Goal: Register for event/course

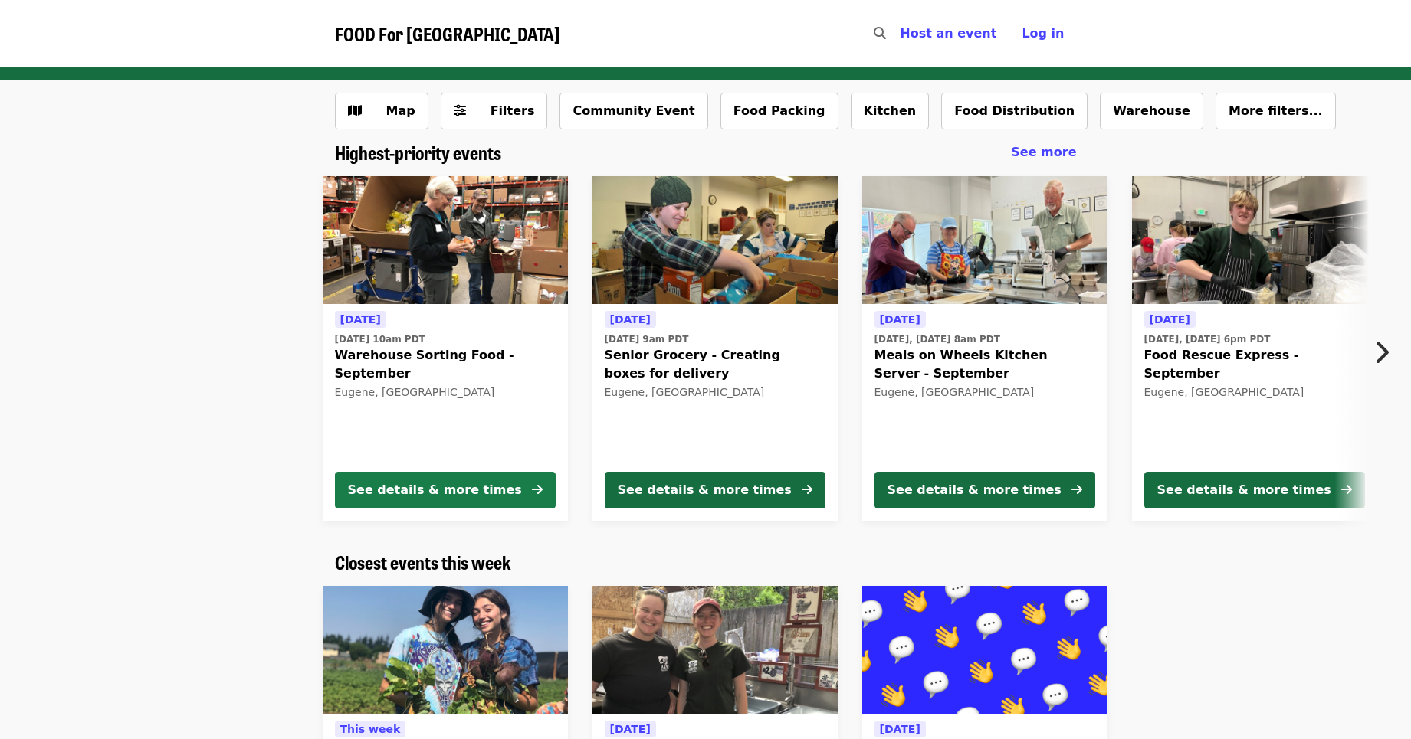
click at [438, 493] on div "See details & more times" at bounding box center [435, 490] width 174 height 18
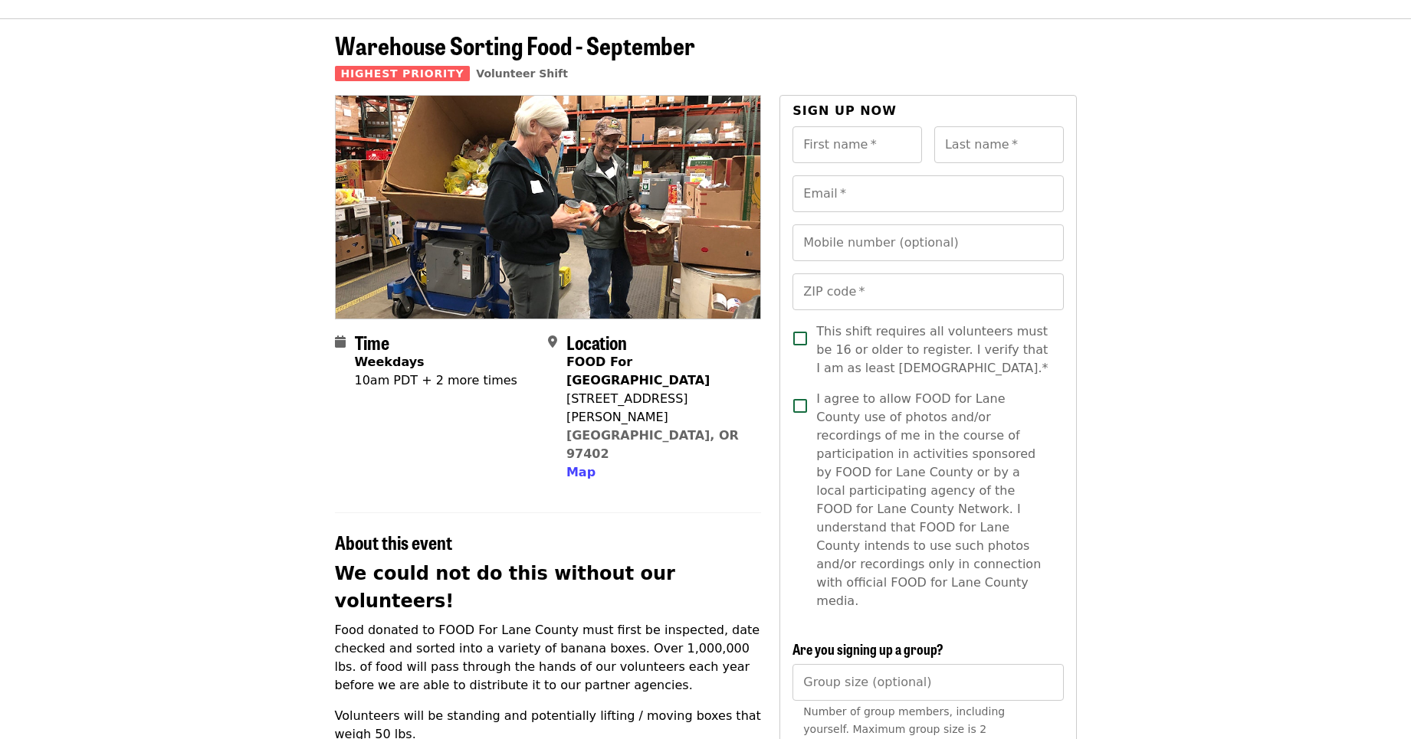
scroll to position [77, 0]
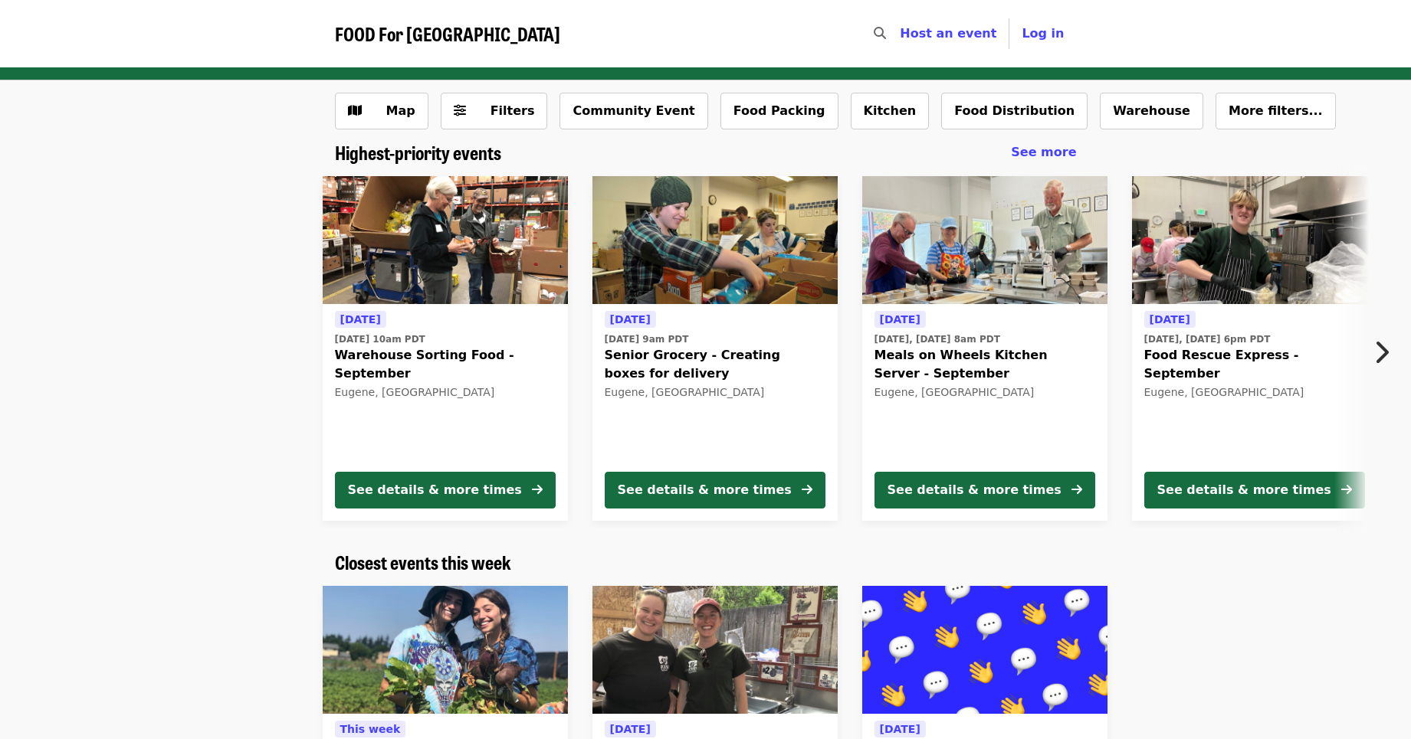
click at [503, 263] on img at bounding box center [445, 240] width 245 height 129
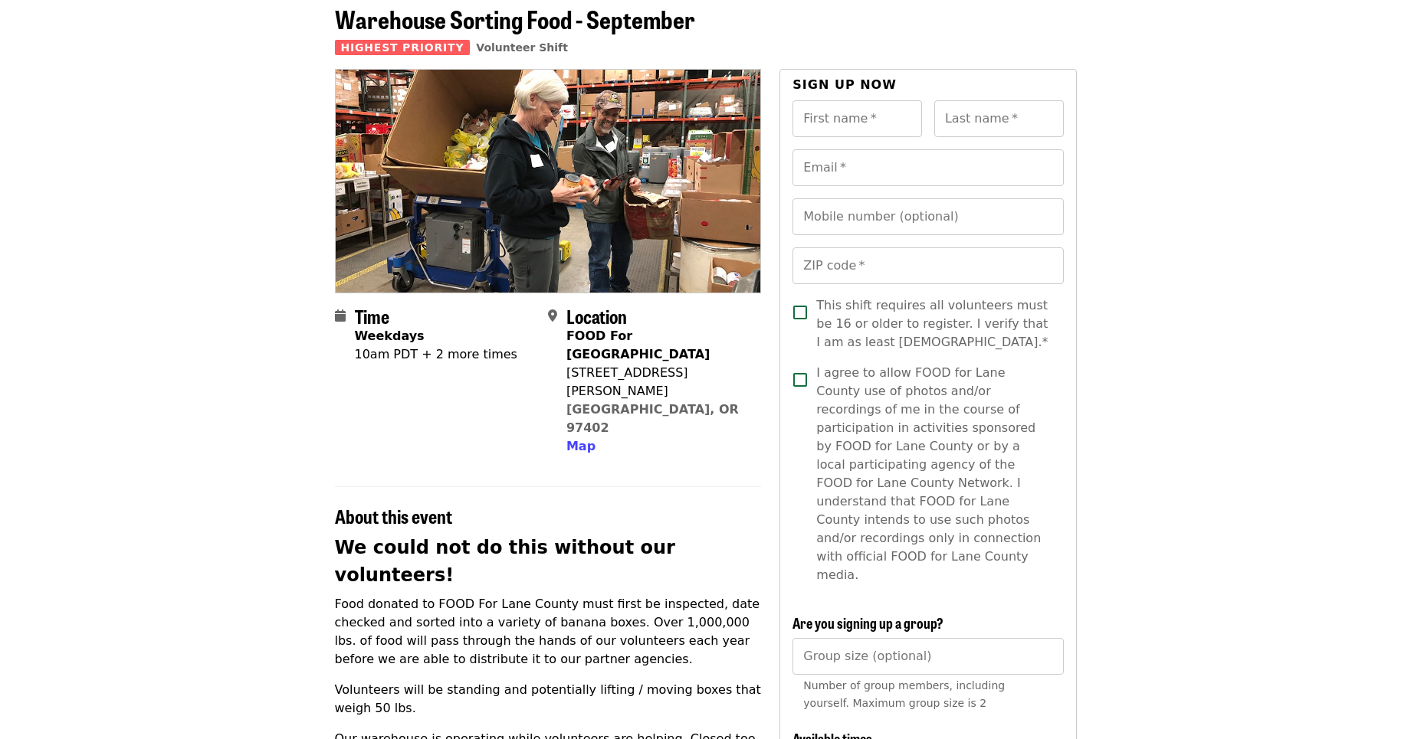
scroll to position [230, 0]
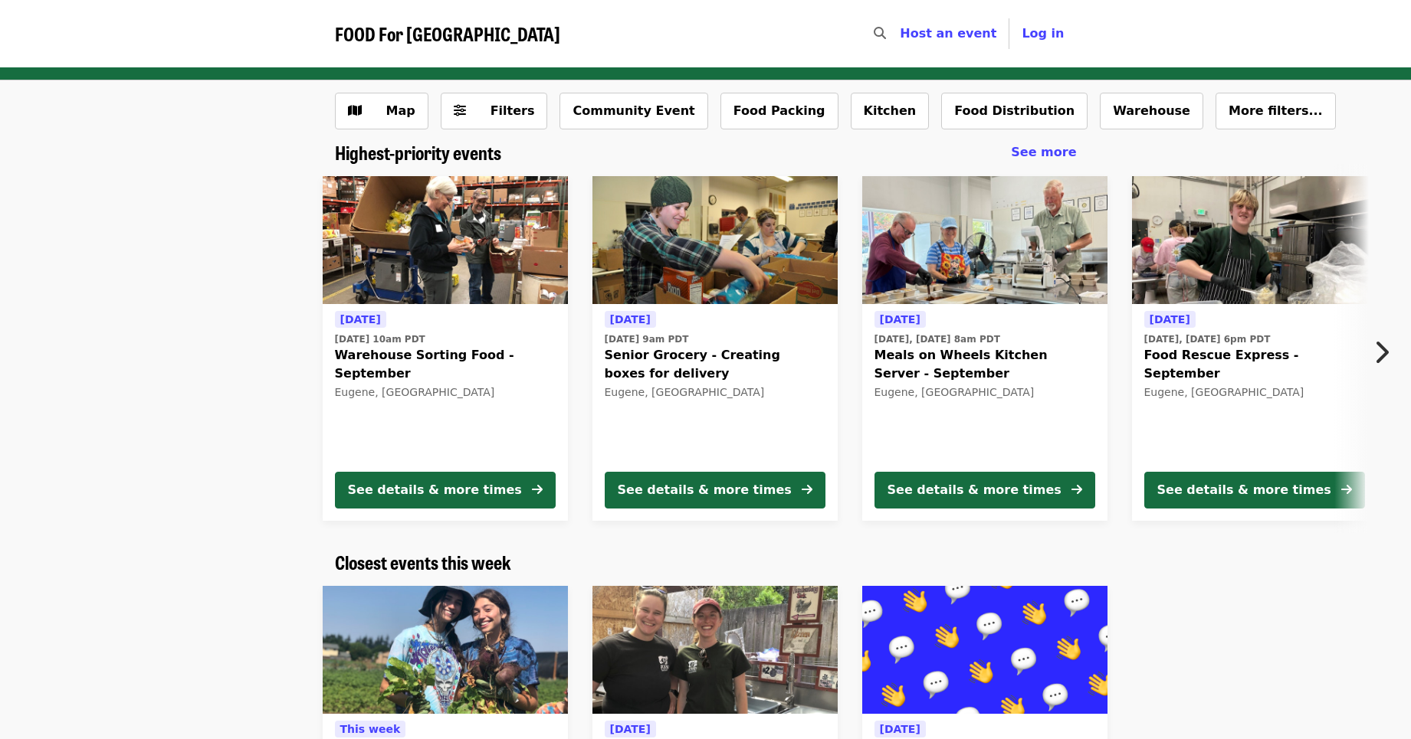
click at [755, 269] on img at bounding box center [714, 240] width 245 height 129
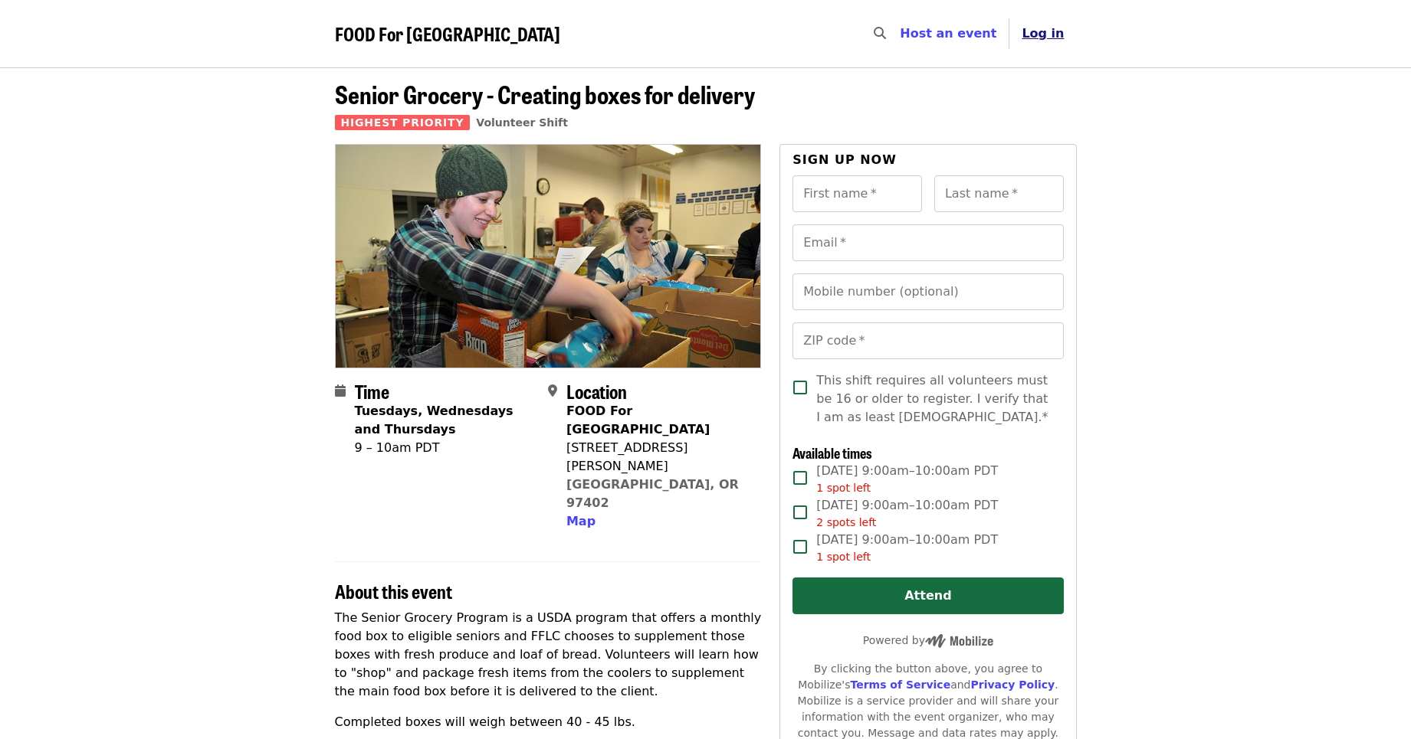
click at [1054, 30] on span "Log in" at bounding box center [1042, 33] width 42 height 15
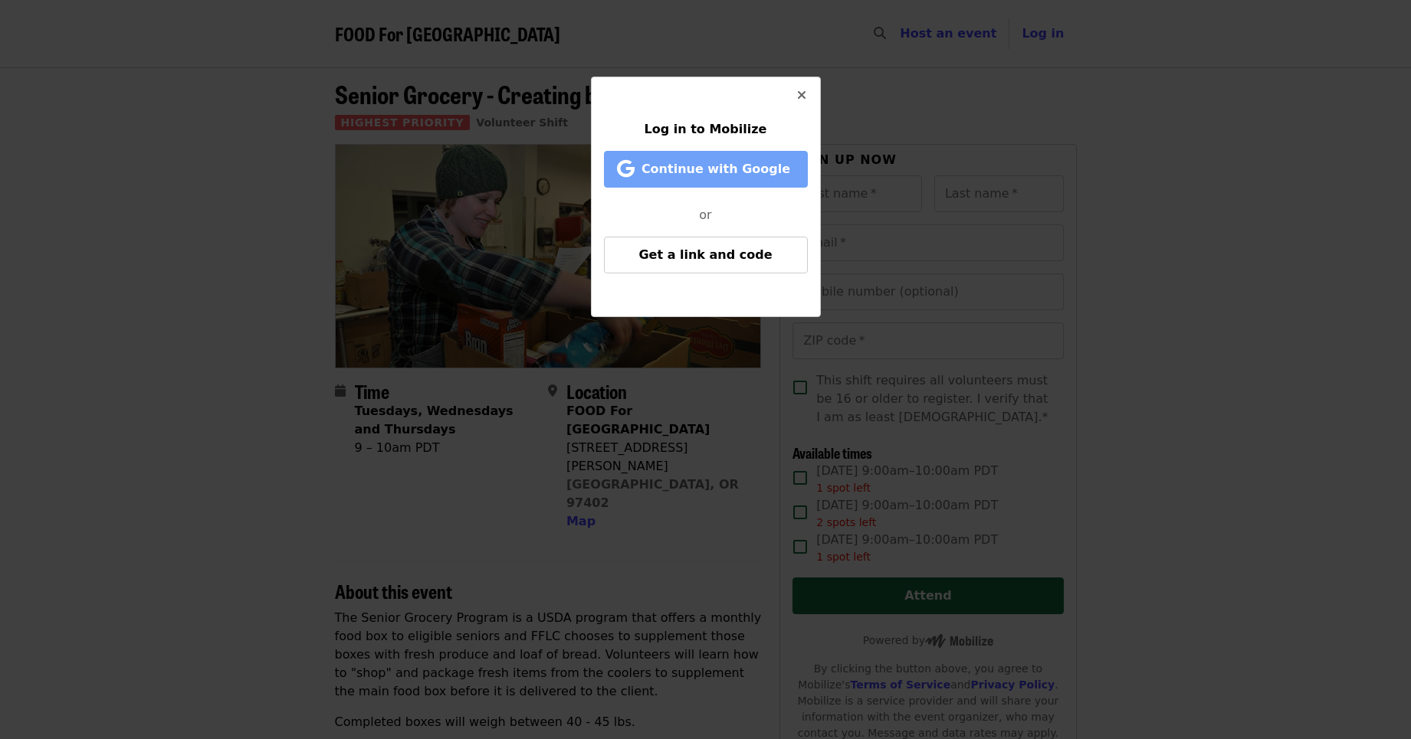
click at [751, 168] on span "Continue with Google" at bounding box center [715, 169] width 149 height 15
click at [801, 98] on icon "times icon" at bounding box center [801, 95] width 9 height 15
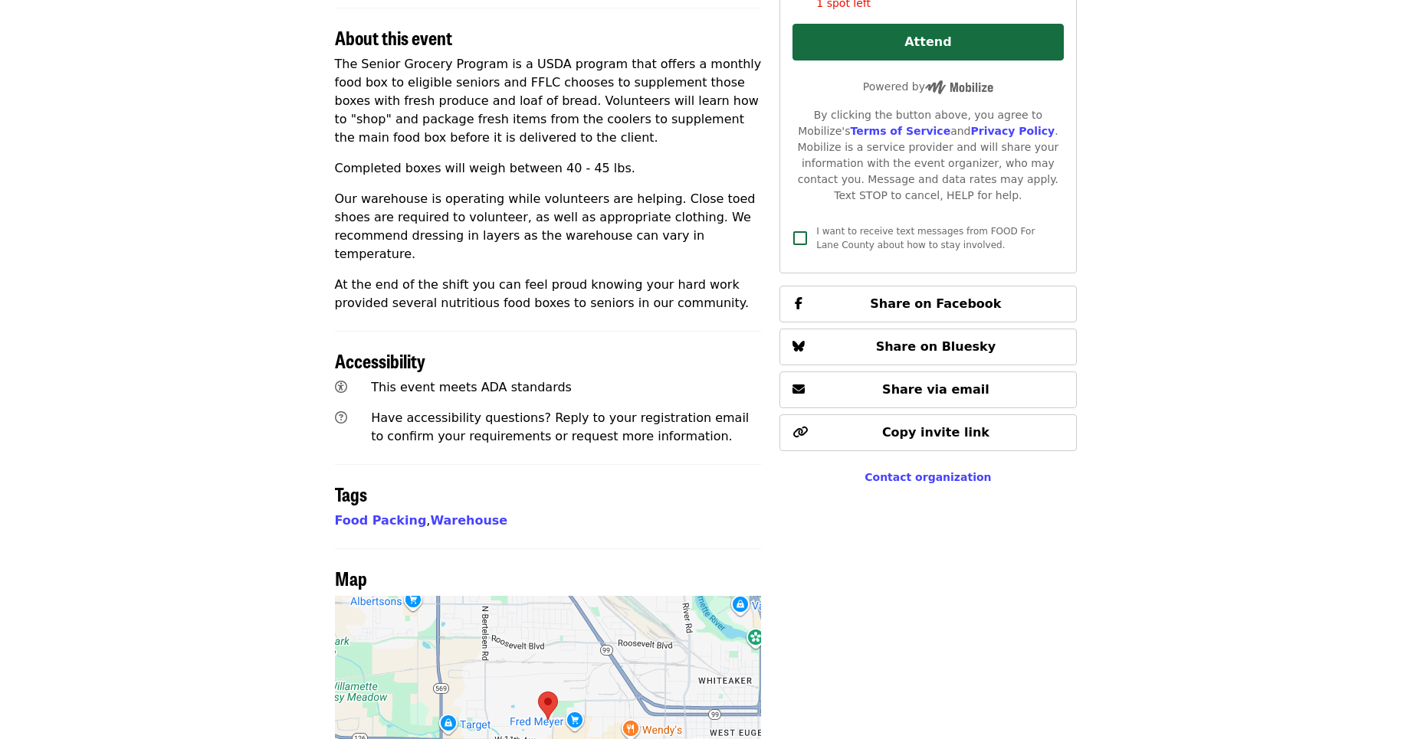
scroll to position [383, 0]
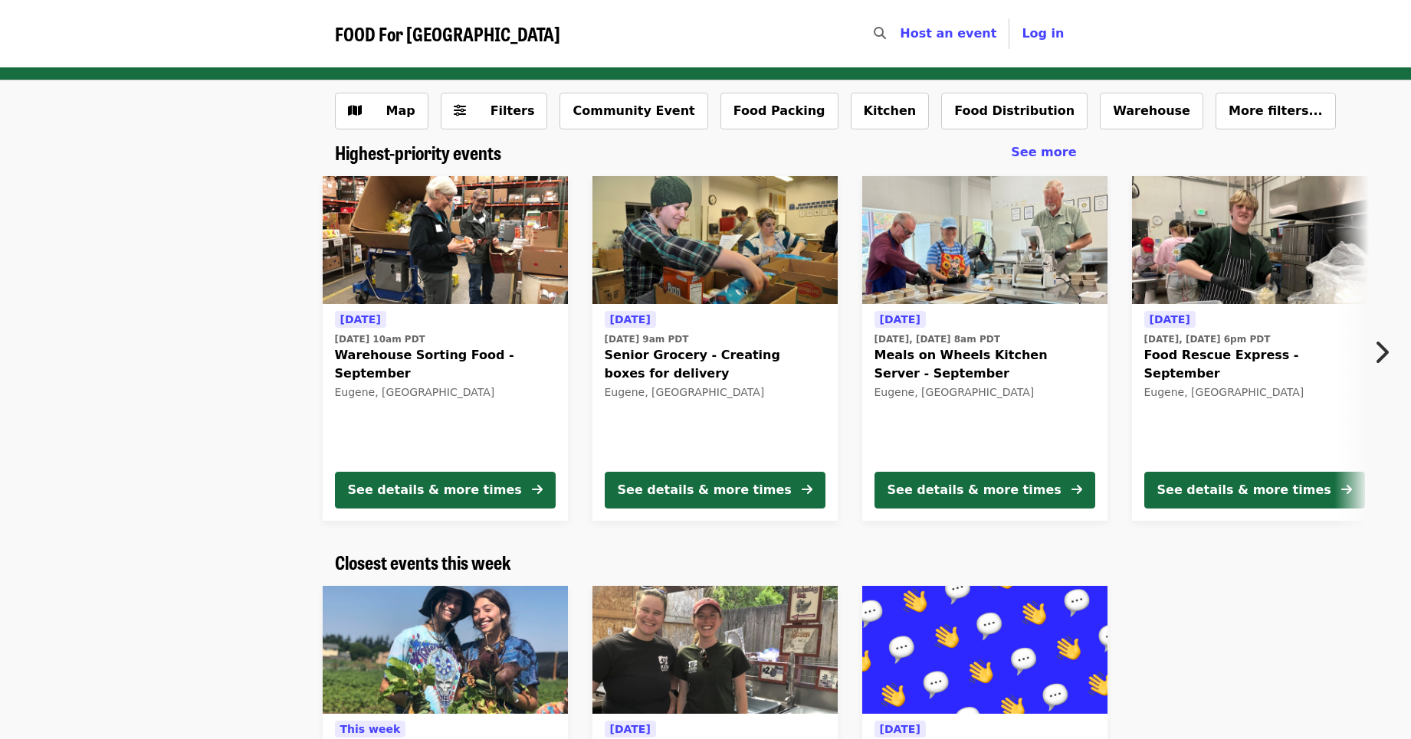
click at [1386, 353] on icon "chevron-right icon" at bounding box center [1380, 352] width 15 height 29
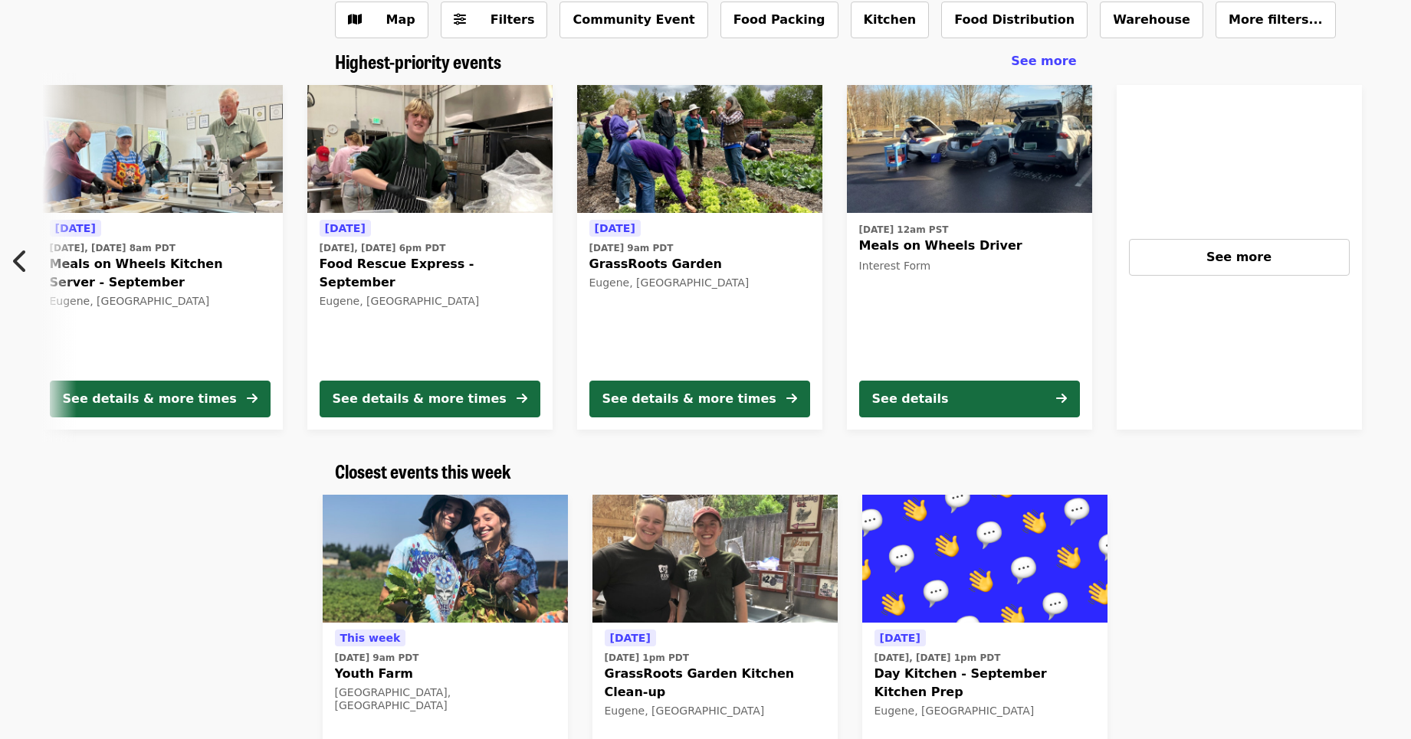
scroll to position [77, 0]
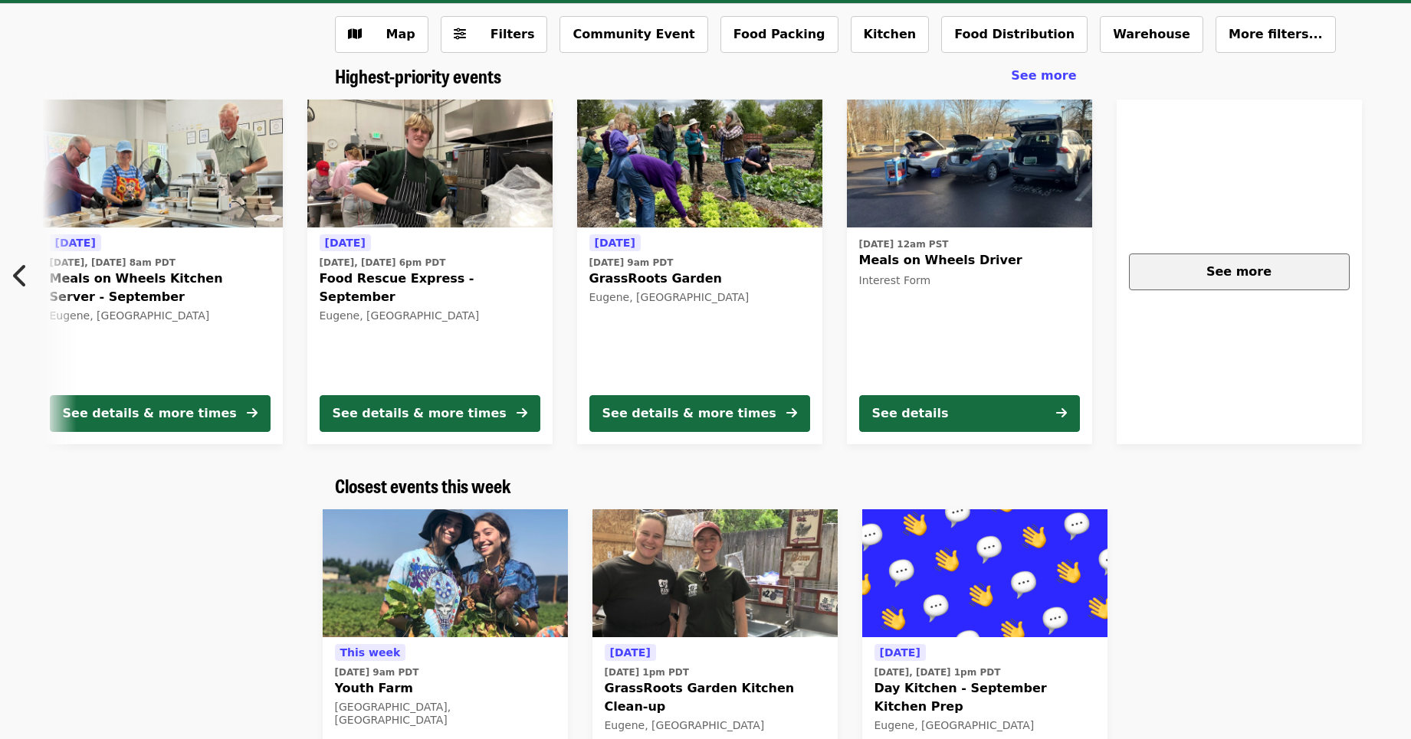
click at [1314, 267] on div "See more" at bounding box center [1239, 272] width 195 height 18
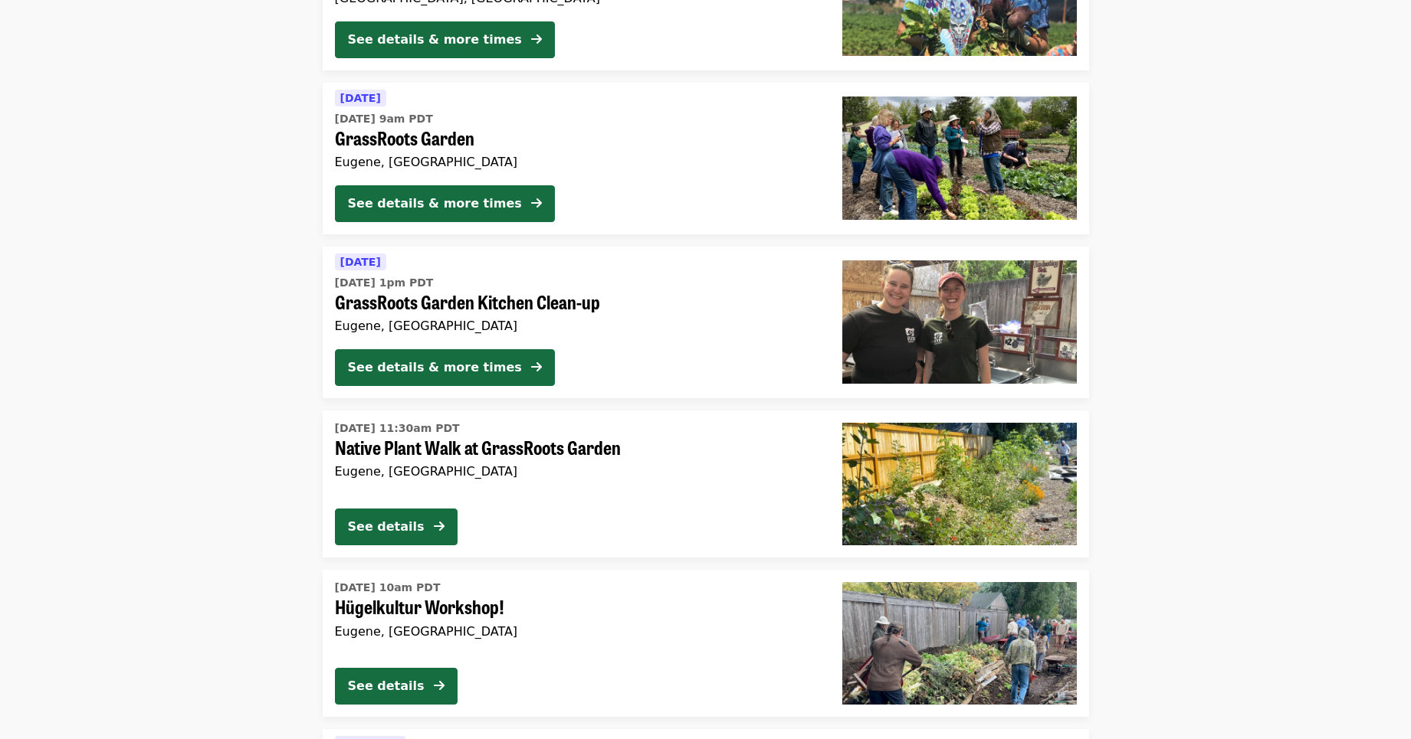
scroll to position [1456, 0]
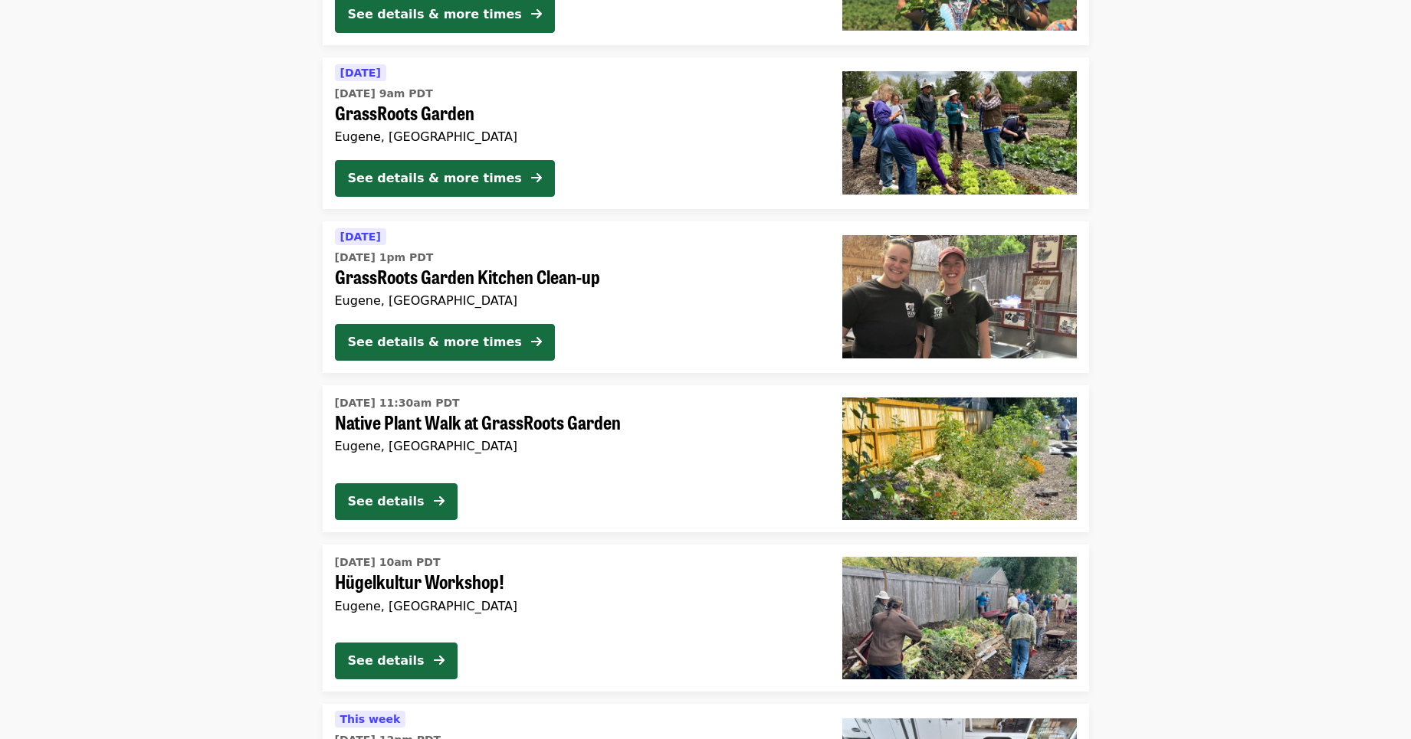
click at [465, 418] on span "Native Plant Walk at GrassRoots Garden" at bounding box center [576, 422] width 483 height 22
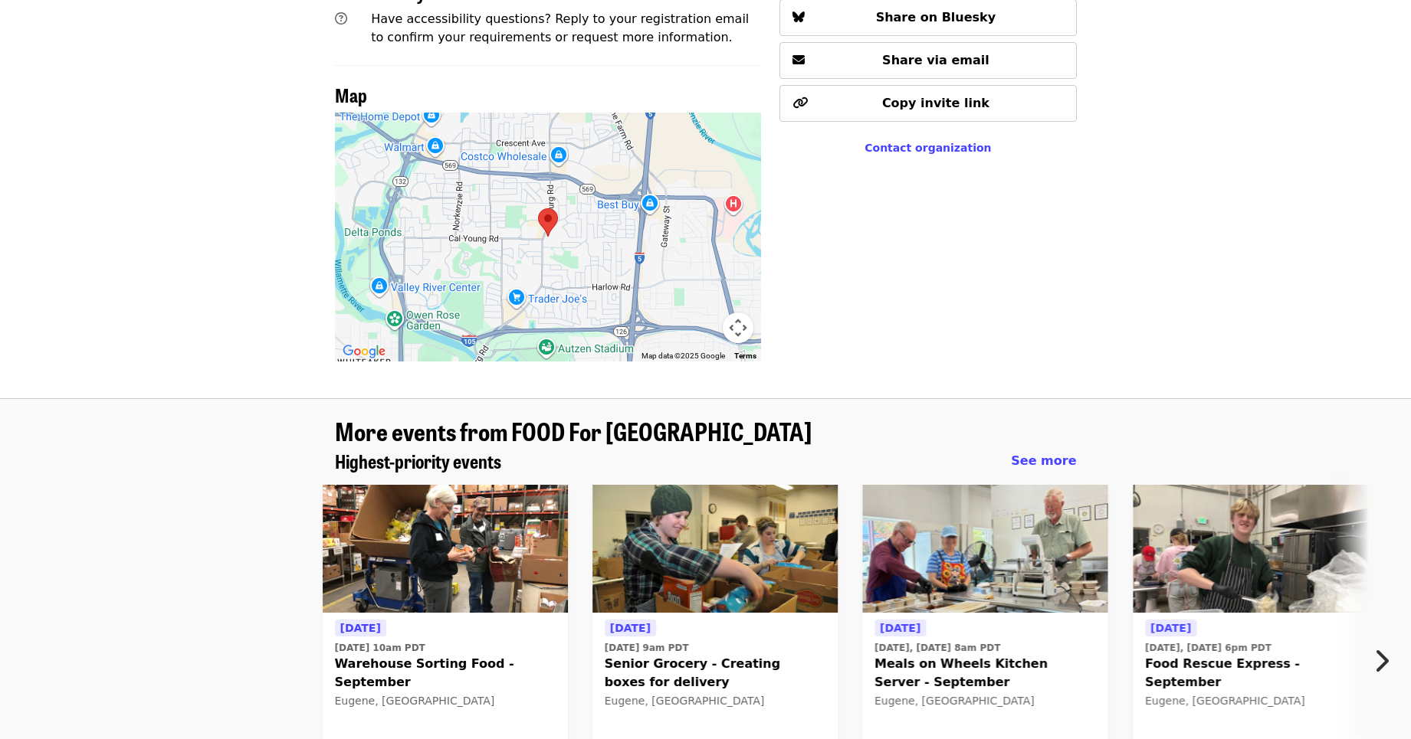
scroll to position [690, 0]
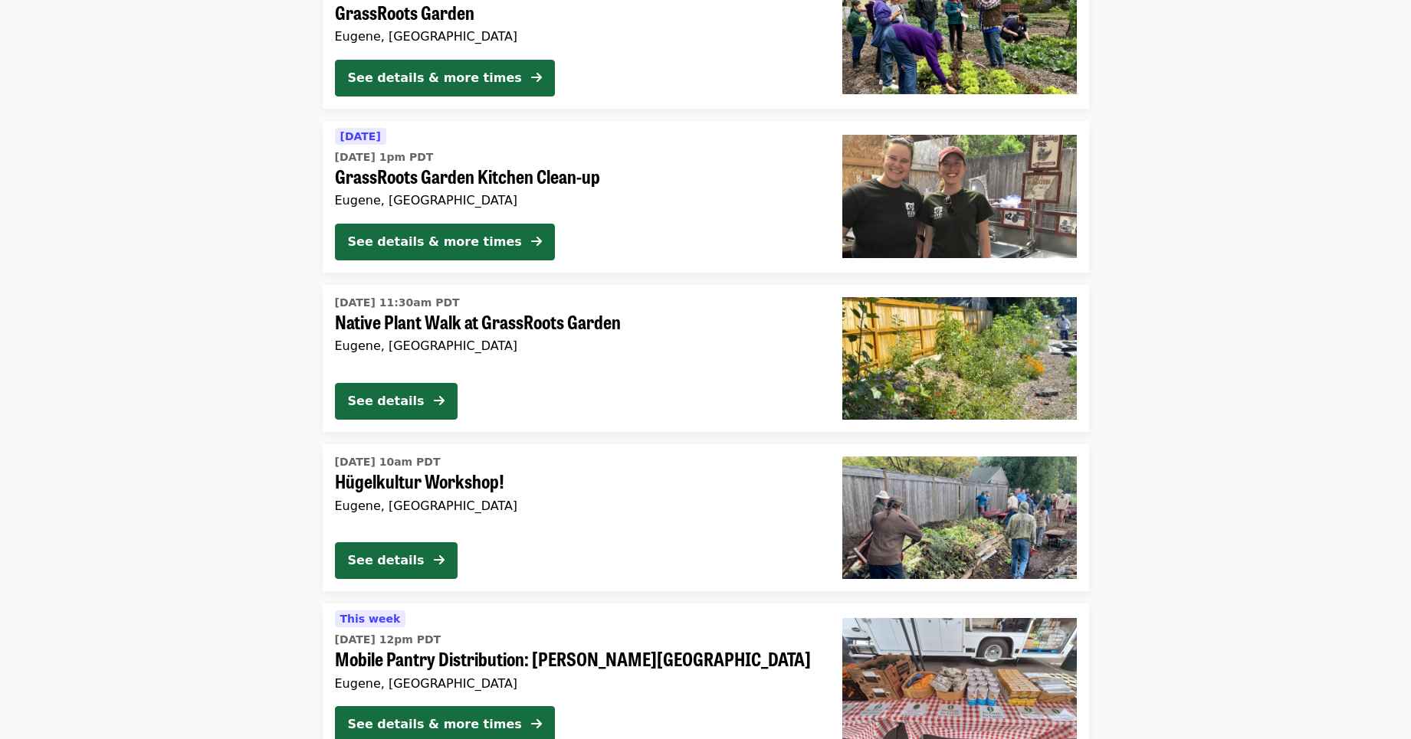
scroll to position [1762, 0]
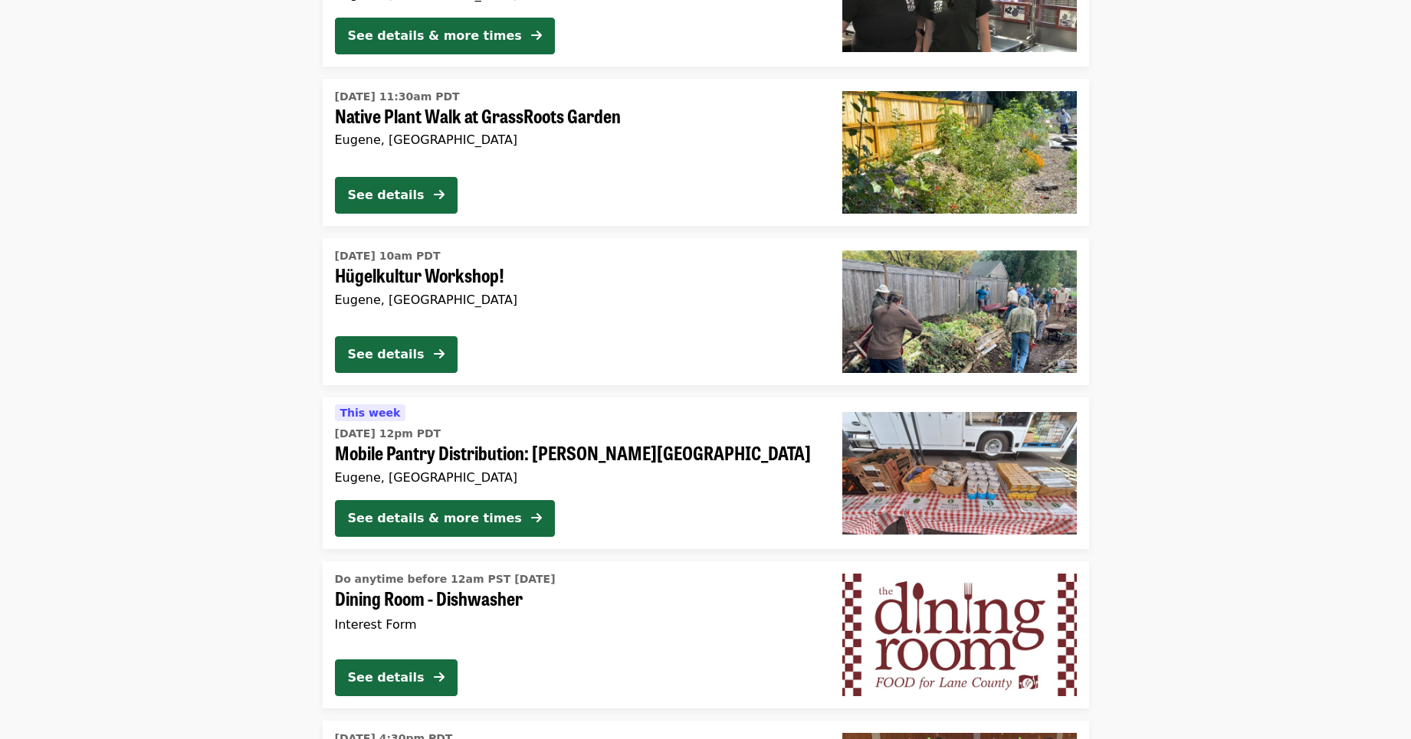
click at [430, 274] on span "Hügelkultur Workshop!" at bounding box center [576, 275] width 483 height 22
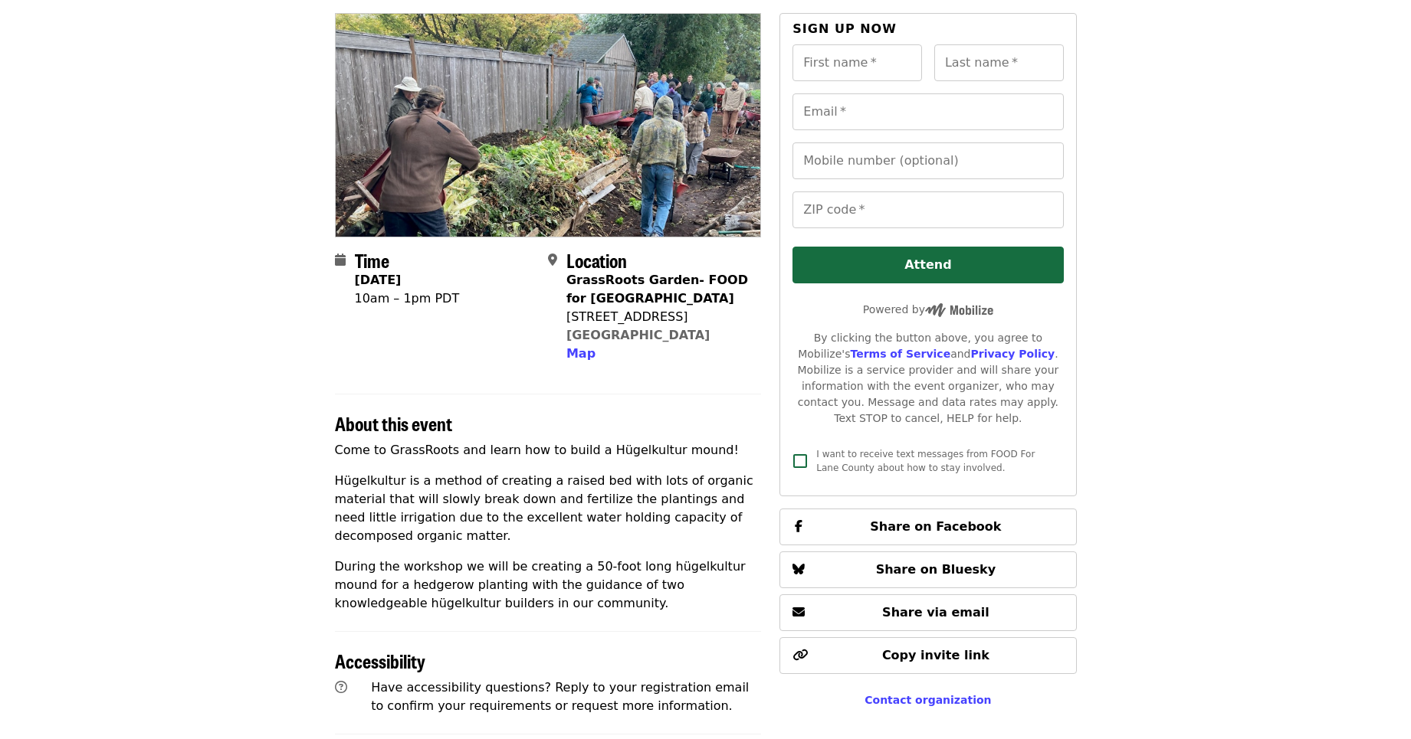
scroll to position [77, 0]
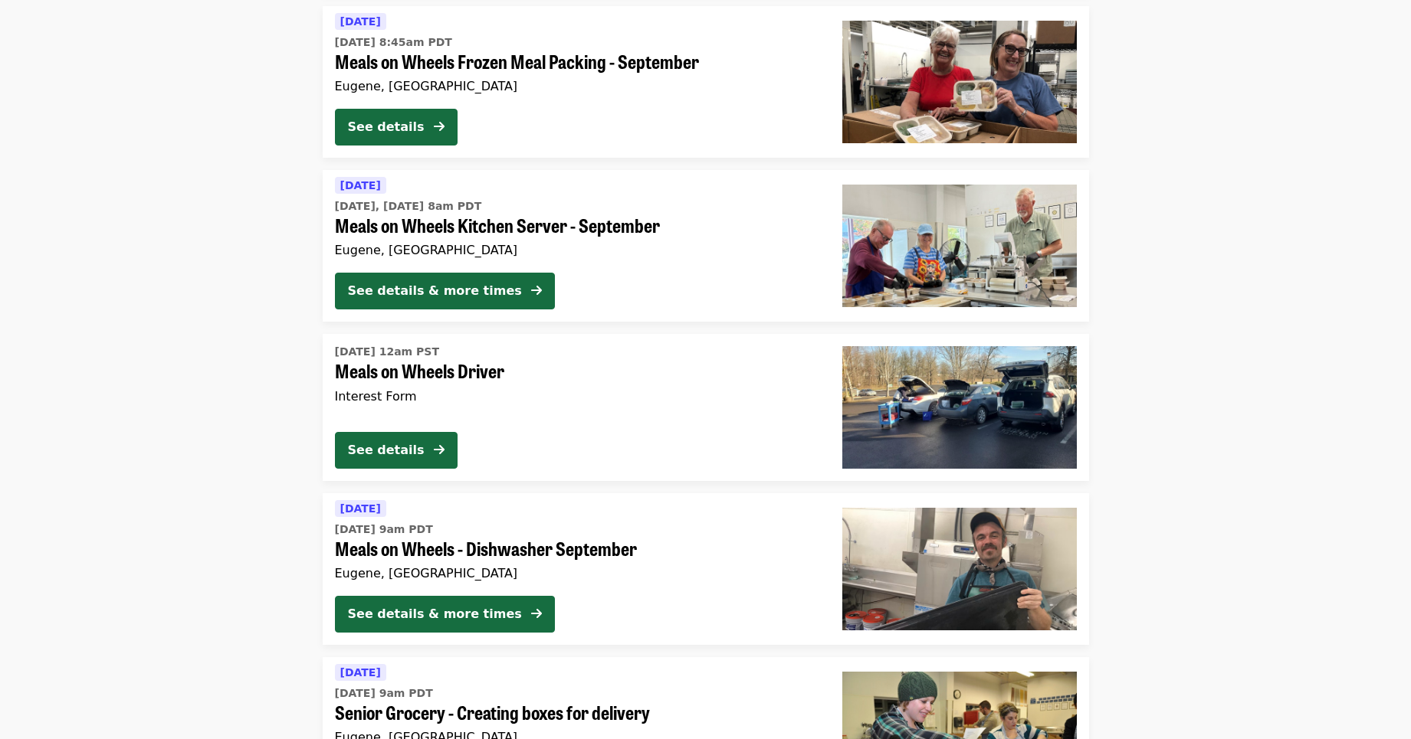
scroll to position [3542, 0]
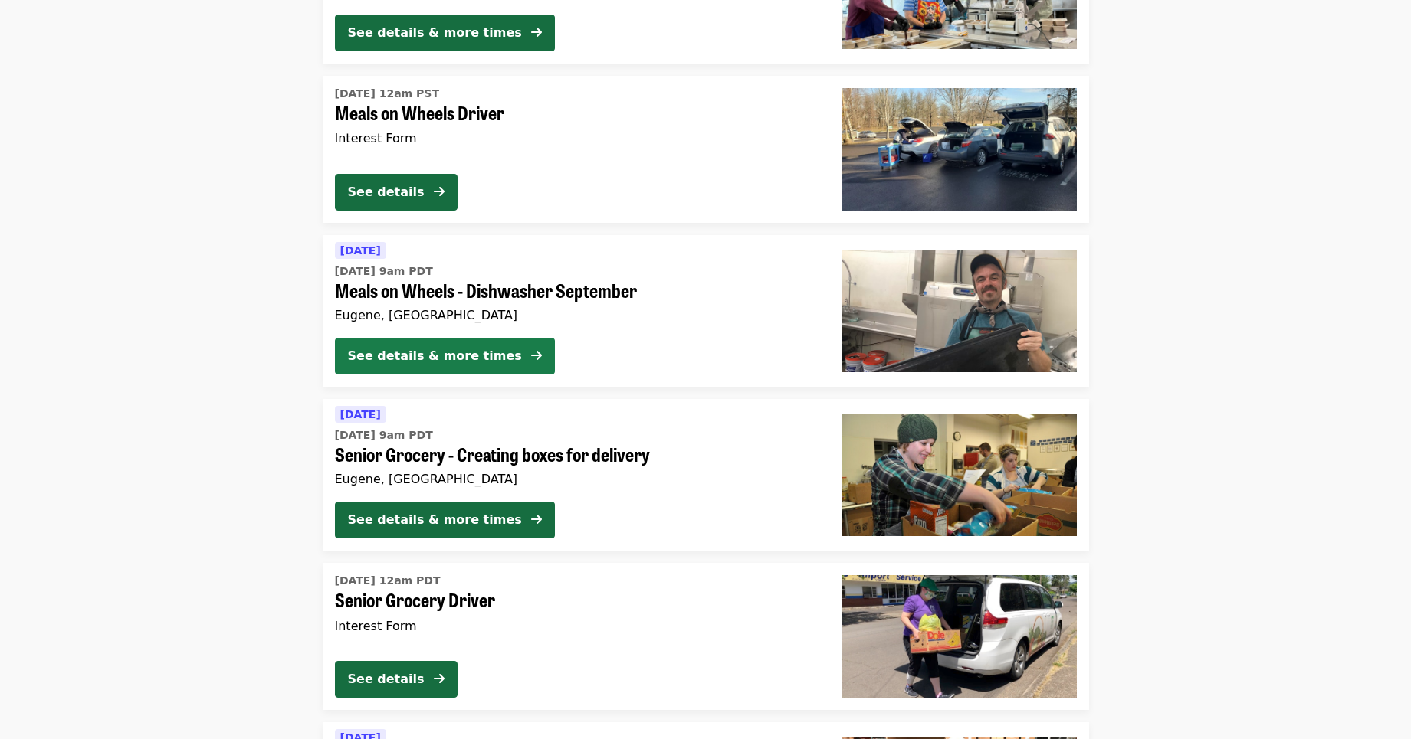
click at [465, 349] on div "See details & more times" at bounding box center [435, 356] width 174 height 18
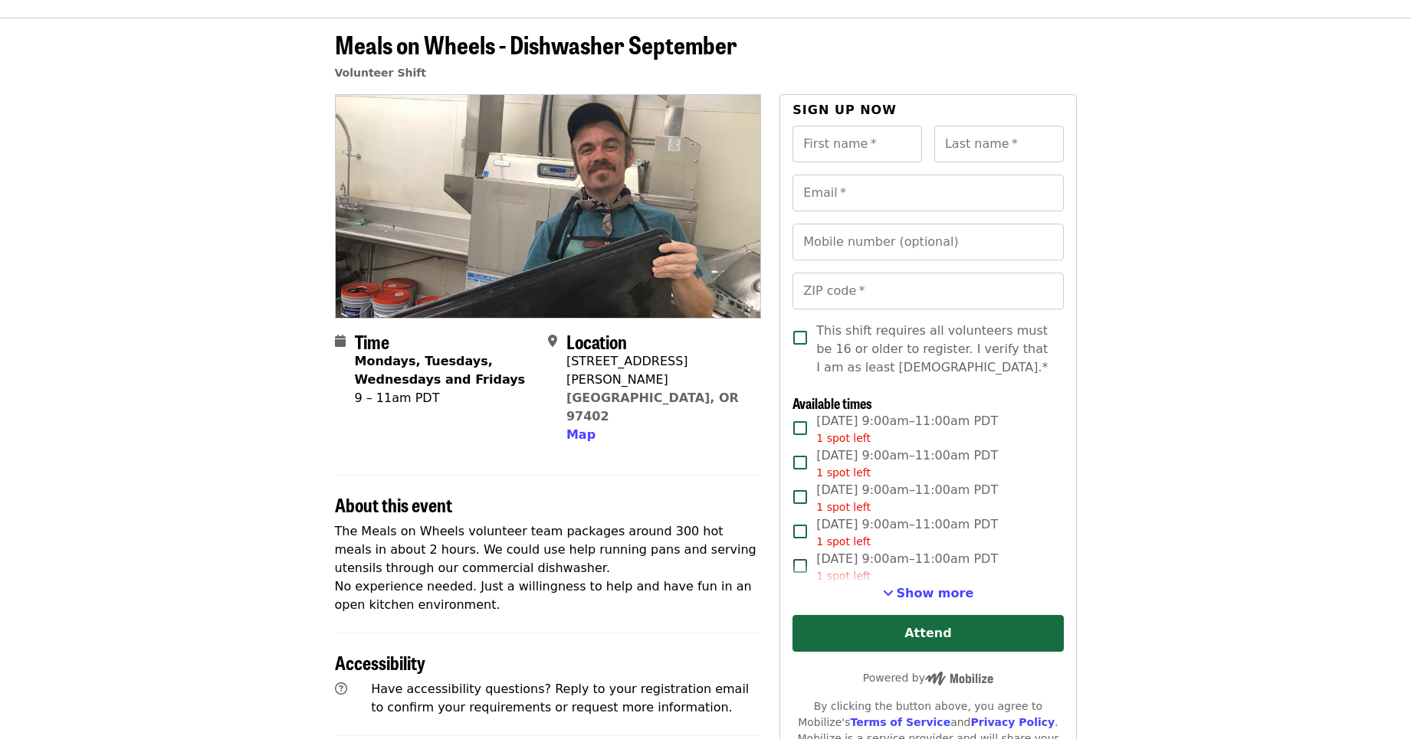
scroll to position [77, 0]
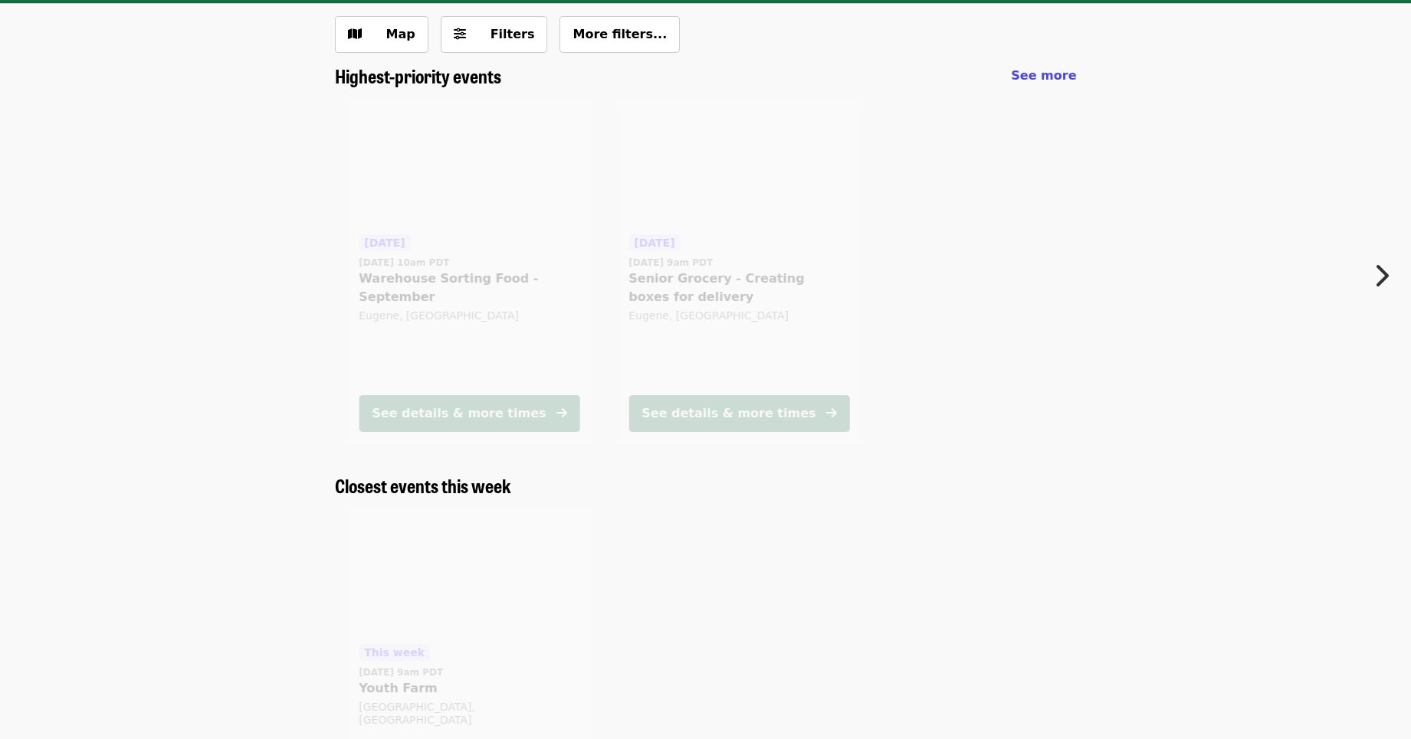
scroll to position [4222, 0]
